Goal: Task Accomplishment & Management: Manage account settings

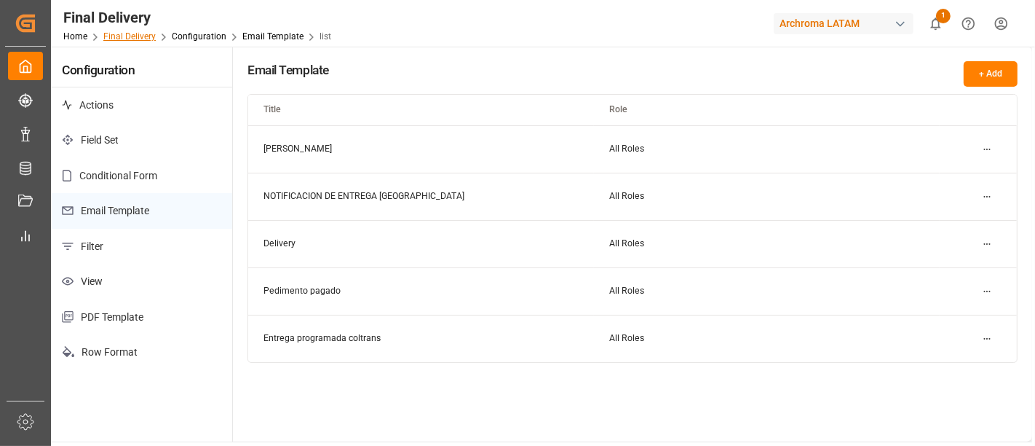
click at [138, 32] on link "Final Delivery" at bounding box center [129, 36] width 52 height 10
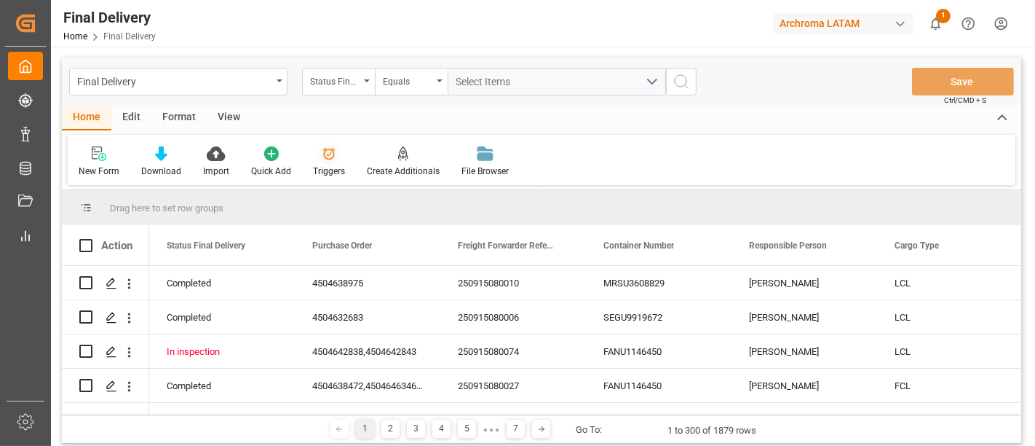
click at [331, 165] on div "Triggers" at bounding box center [329, 171] width 32 height 13
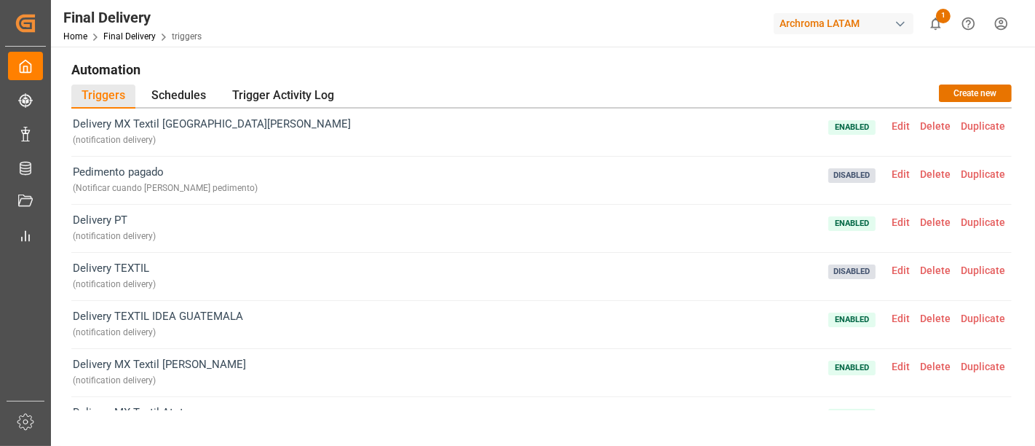
scroll to position [224, 0]
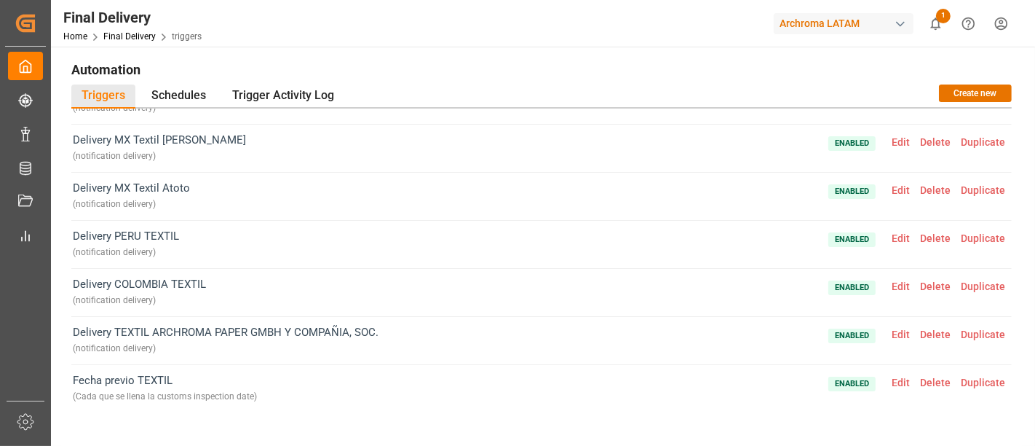
click at [892, 378] on span "Edit" at bounding box center [901, 382] width 28 height 12
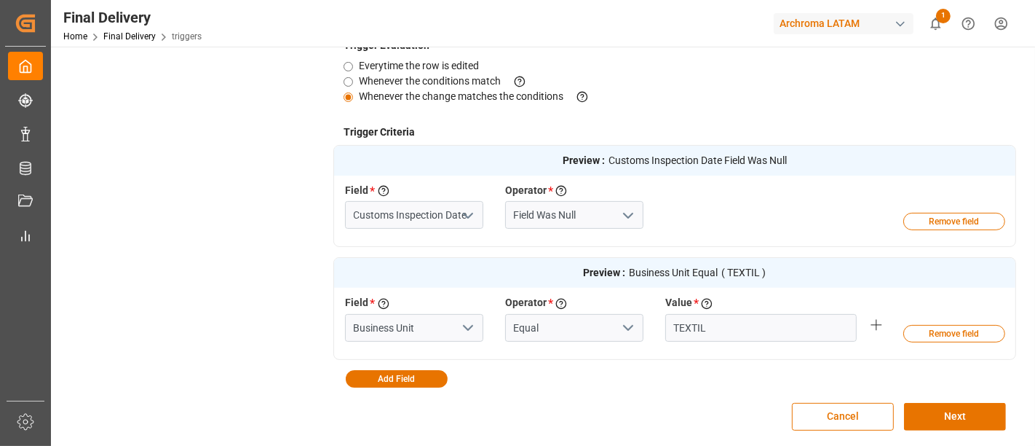
scroll to position [0, 0]
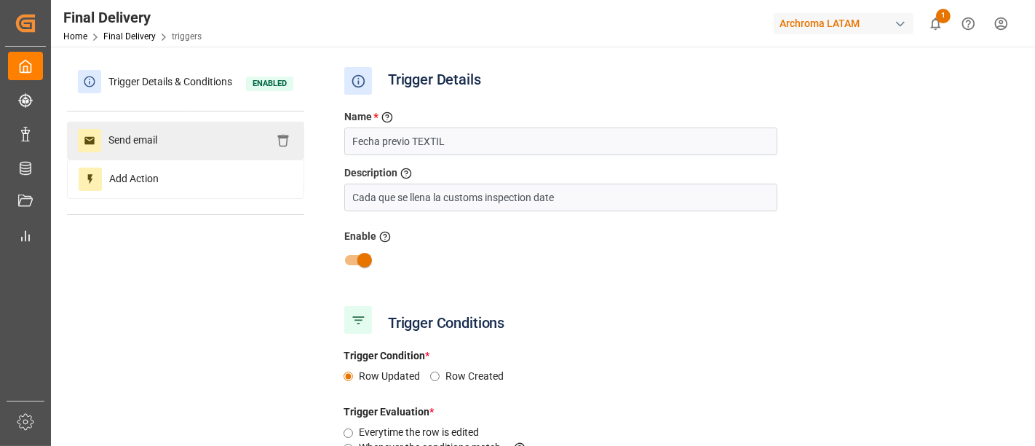
click at [158, 149] on span "Send email" at bounding box center [132, 140] width 63 height 23
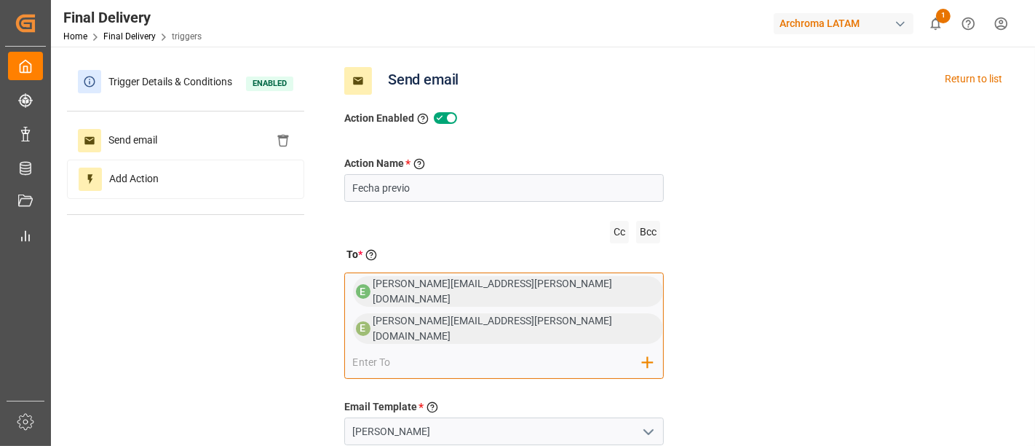
click at [549, 352] on input "email" at bounding box center [498, 363] width 291 height 22
type input "y"
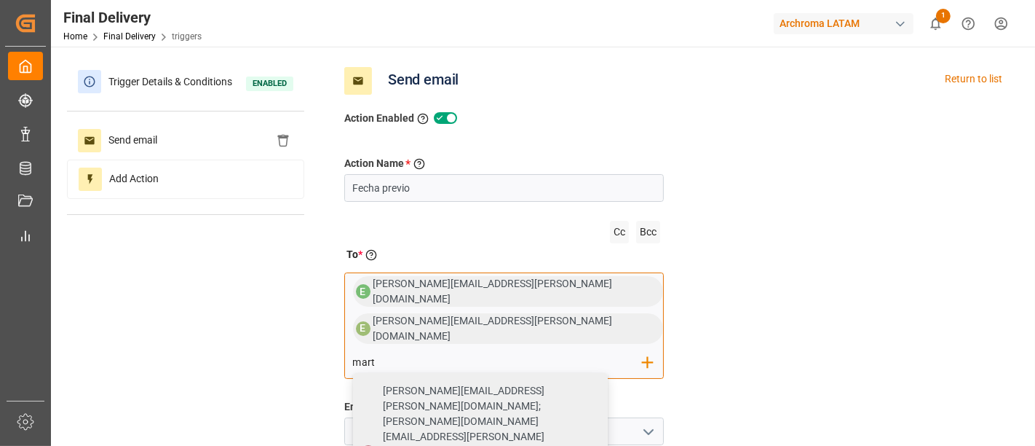
type input "mart"
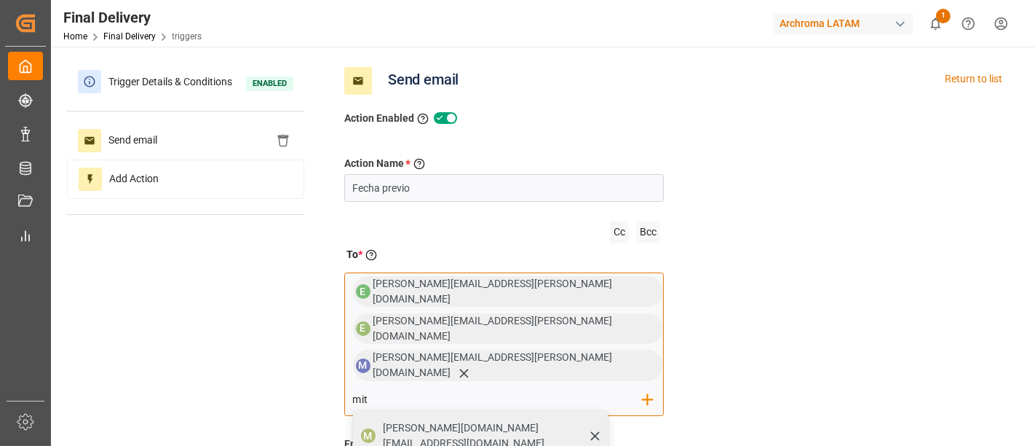
type input "mit"
click at [566, 415] on div "[PERSON_NAME][DOMAIN_NAME][EMAIL_ADDRESS][DOMAIN_NAME]" at bounding box center [491, 435] width 224 height 41
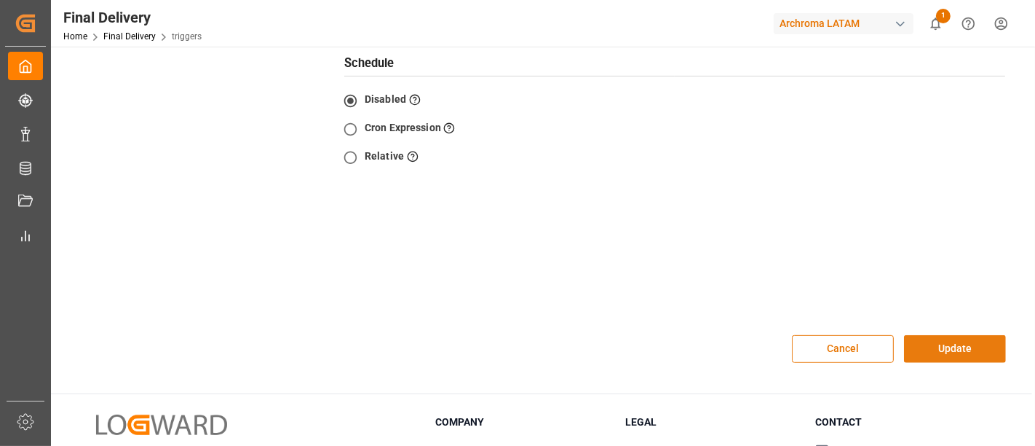
click at [947, 335] on button "Update" at bounding box center [955, 349] width 102 height 28
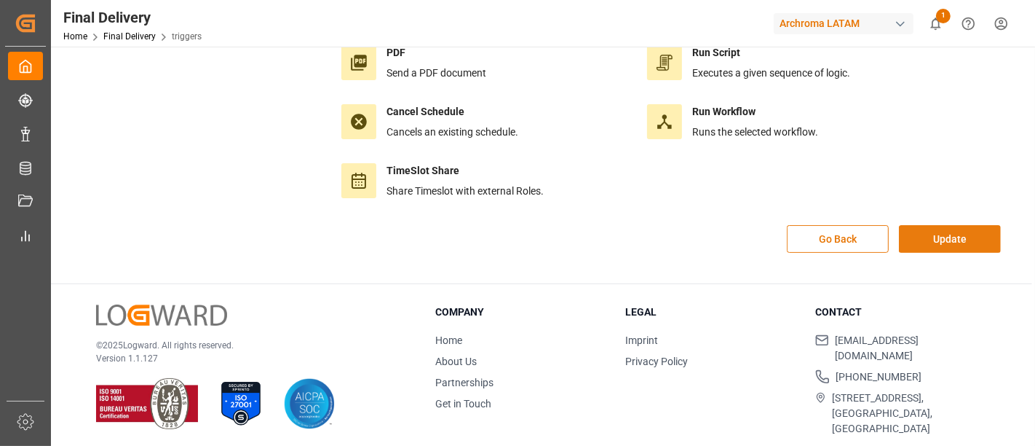
click at [934, 237] on button "Update" at bounding box center [950, 239] width 102 height 28
